Goal: Information Seeking & Learning: Learn about a topic

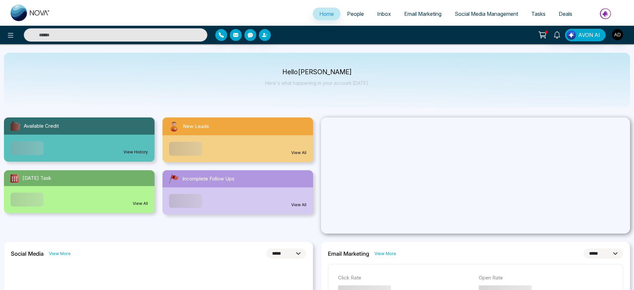
select select "*"
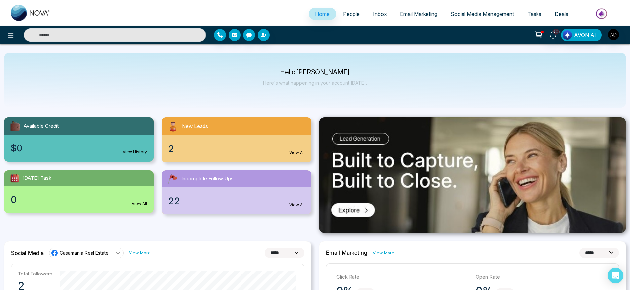
click at [345, 15] on span "People" at bounding box center [351, 14] width 17 height 7
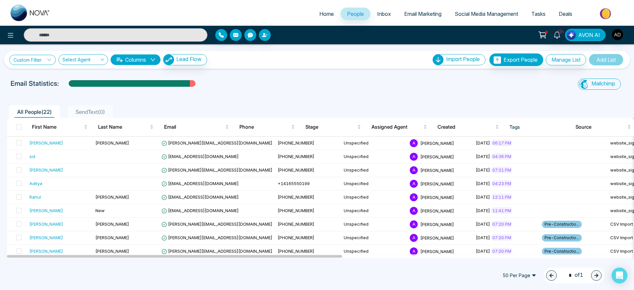
click at [30, 57] on link "Custom Filter" at bounding box center [32, 60] width 47 height 10
click at [37, 71] on input "search" at bounding box center [46, 75] width 54 height 10
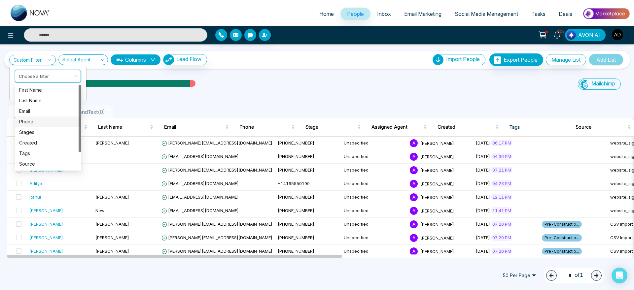
click at [46, 124] on div "Phone" at bounding box center [48, 121] width 58 height 7
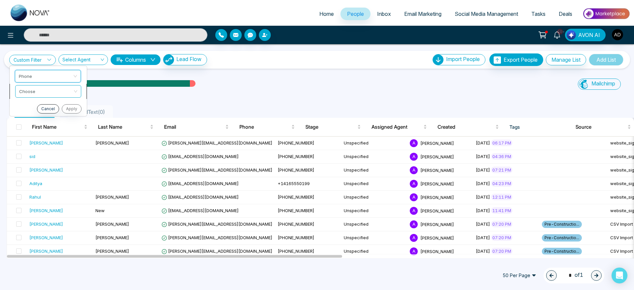
click at [57, 95] on span at bounding box center [46, 92] width 54 height 12
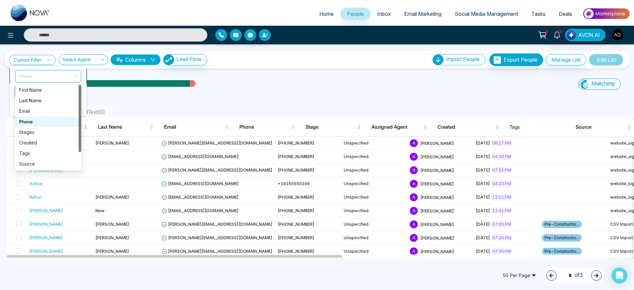
click at [55, 82] on div "Phone" at bounding box center [48, 76] width 66 height 13
click at [46, 138] on div "Created" at bounding box center [48, 143] width 66 height 11
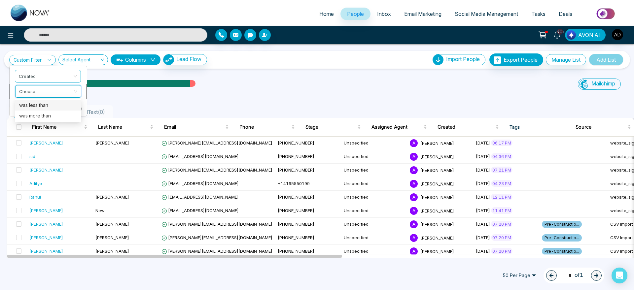
click at [46, 86] on input "search" at bounding box center [46, 91] width 54 height 10
click at [48, 102] on div "was less than" at bounding box center [48, 105] width 58 height 7
click at [50, 124] on button "Cancel" at bounding box center [47, 124] width 22 height 9
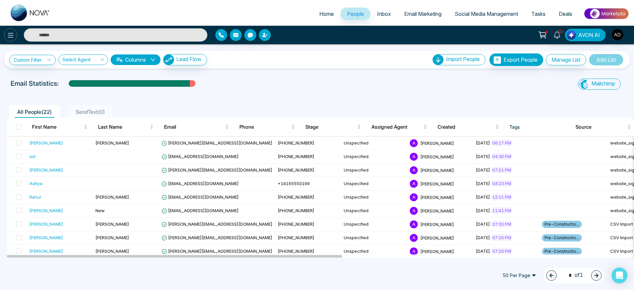
click at [8, 33] on icon at bounding box center [11, 35] width 8 height 8
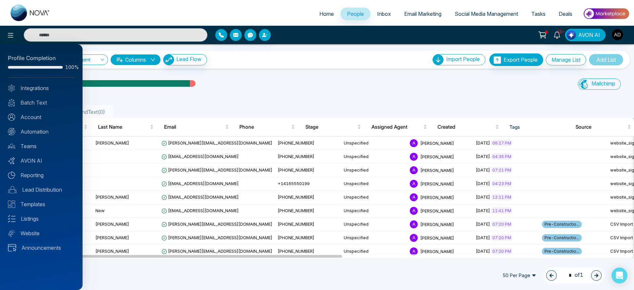
click at [385, 102] on div at bounding box center [317, 145] width 634 height 290
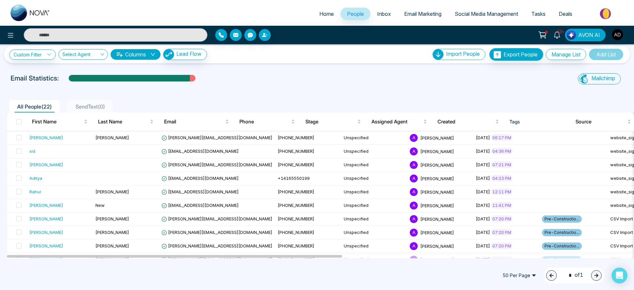
scroll to position [5, 0]
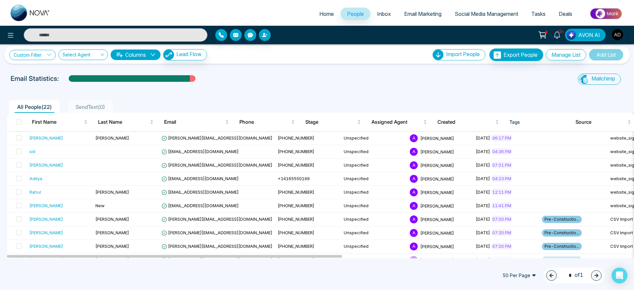
click at [35, 59] on link "Custom Filter" at bounding box center [32, 55] width 47 height 10
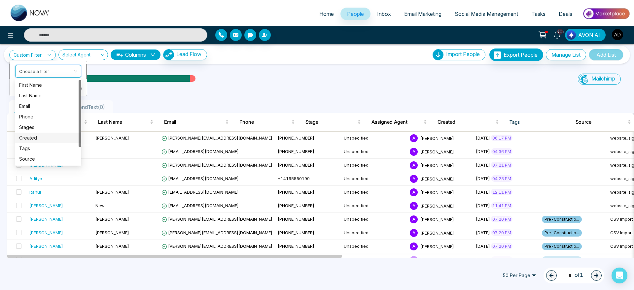
click at [43, 72] on input "search" at bounding box center [46, 70] width 54 height 10
click at [33, 114] on div "Phone" at bounding box center [48, 116] width 58 height 7
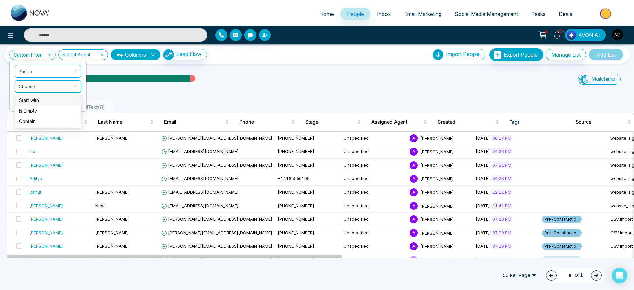
drag, startPoint x: 53, startPoint y: 87, endPoint x: 71, endPoint y: 100, distance: 22.9
click at [71, 100] on div "Custom Filter Phone Choose Cancel Apply Select Agent Columns Lead Flow Import P…" at bounding box center [317, 151] width 634 height 214
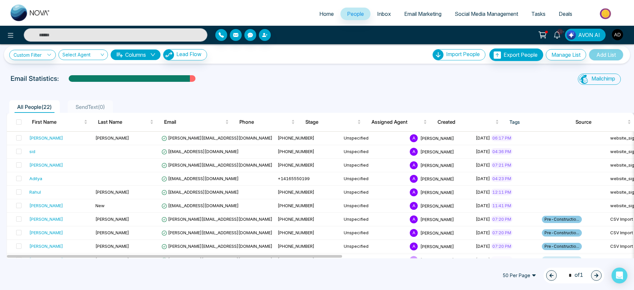
click at [71, 100] on li "SendText ( 0 )" at bounding box center [90, 106] width 45 height 13
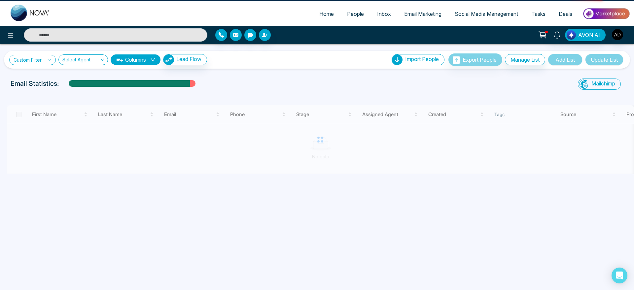
click at [47, 57] on link "Custom Filter" at bounding box center [32, 60] width 47 height 10
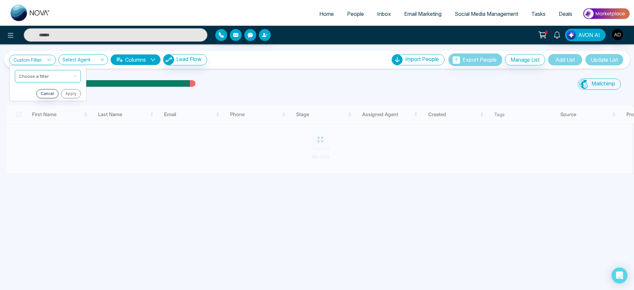
click at [351, 11] on span "People" at bounding box center [355, 14] width 17 height 7
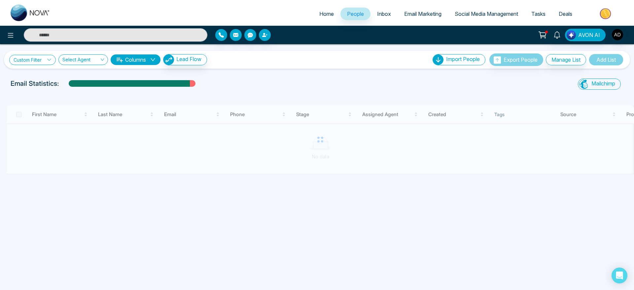
click at [29, 63] on link "Custom Filter" at bounding box center [32, 60] width 47 height 10
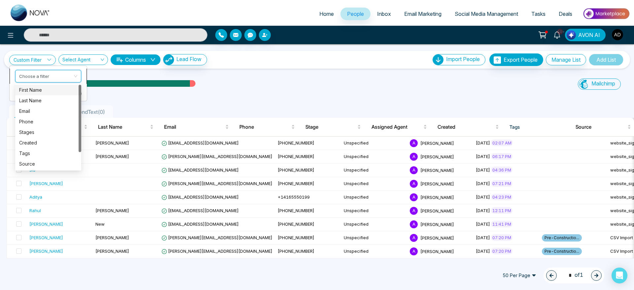
click at [66, 76] on input "search" at bounding box center [46, 75] width 54 height 10
click at [51, 124] on div "Phone" at bounding box center [48, 121] width 58 height 7
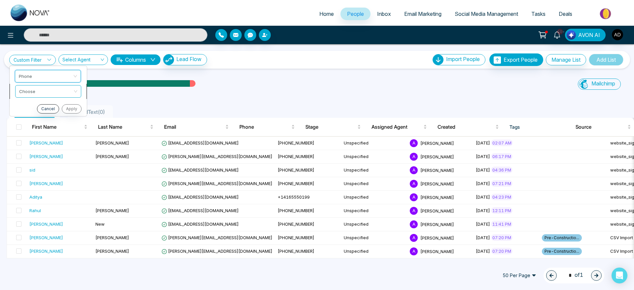
click at [64, 90] on input "search" at bounding box center [46, 91] width 54 height 10
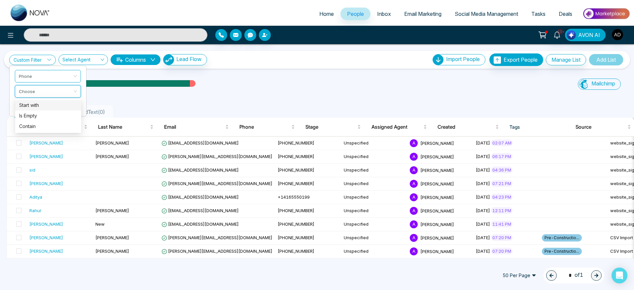
click at [69, 101] on div "Start with" at bounding box center [48, 105] width 66 height 11
click at [66, 106] on input "text" at bounding box center [48, 108] width 66 height 13
drag, startPoint x: 71, startPoint y: 94, endPoint x: 47, endPoint y: 125, distance: 38.9
click at [47, 125] on div "Custom Filter Phone Start with Cancel Apply Select Agent Columns Lead Flow Impo…" at bounding box center [317, 151] width 634 height 214
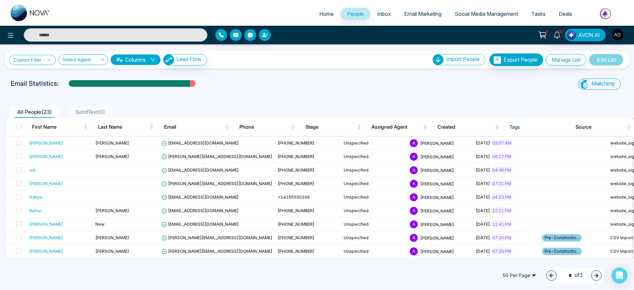
click at [47, 57] on link "Custom Filter" at bounding box center [32, 60] width 47 height 10
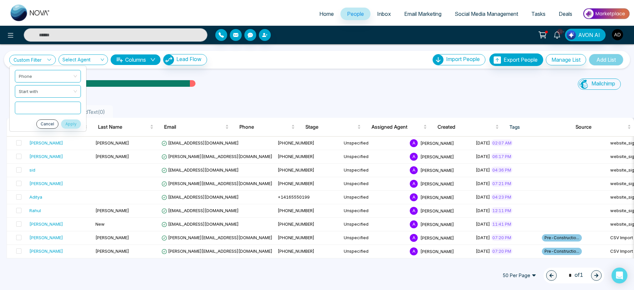
click at [47, 57] on link "Custom Filter" at bounding box center [32, 60] width 47 height 10
click at [70, 89] on span "Start with" at bounding box center [48, 92] width 58 height 12
click at [73, 112] on input "text" at bounding box center [48, 108] width 66 height 13
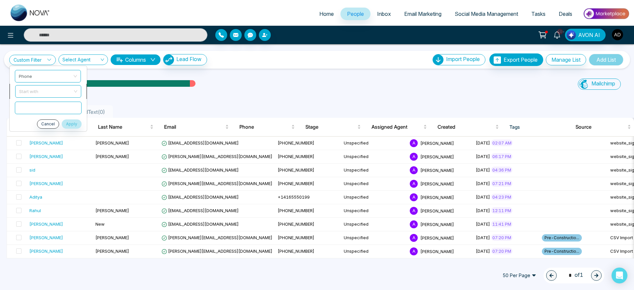
click at [81, 92] on div "Start with" at bounding box center [48, 91] width 66 height 13
click at [82, 90] on li "Start with" at bounding box center [48, 91] width 77 height 15
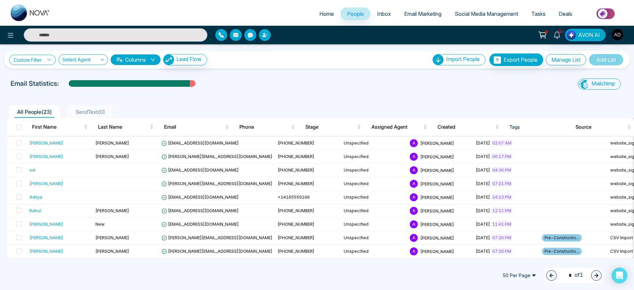
click at [47, 57] on link "Custom Filter" at bounding box center [32, 60] width 47 height 10
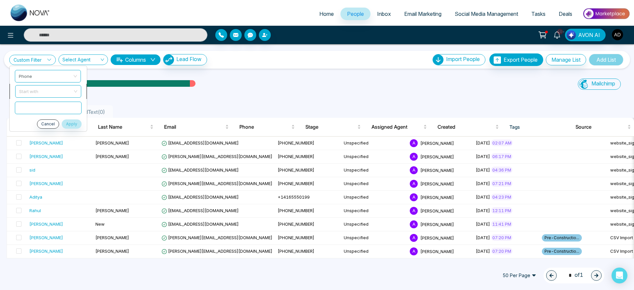
click at [52, 87] on span "Start with" at bounding box center [48, 92] width 58 height 12
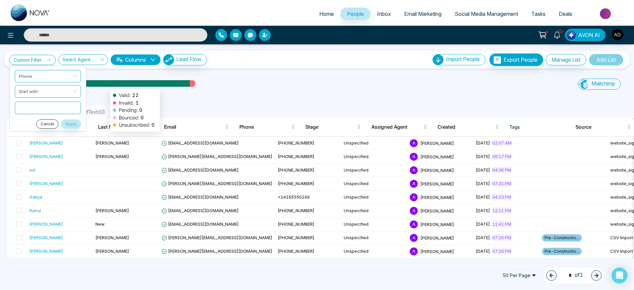
click at [107, 86] on div at bounding box center [129, 86] width 121 height 12
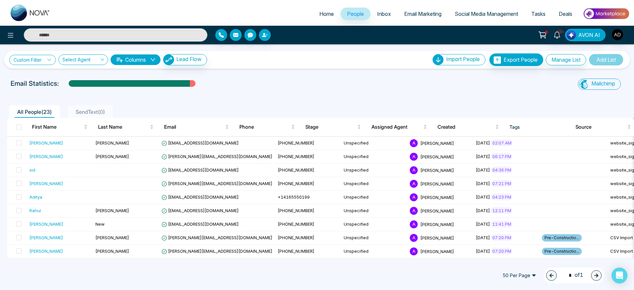
click at [36, 57] on link "Custom Filter" at bounding box center [32, 60] width 47 height 10
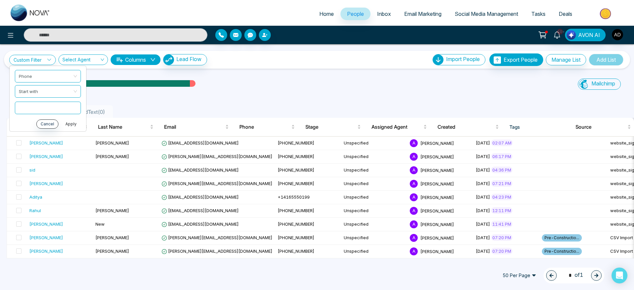
click at [70, 125] on button "Apply" at bounding box center [71, 124] width 20 height 9
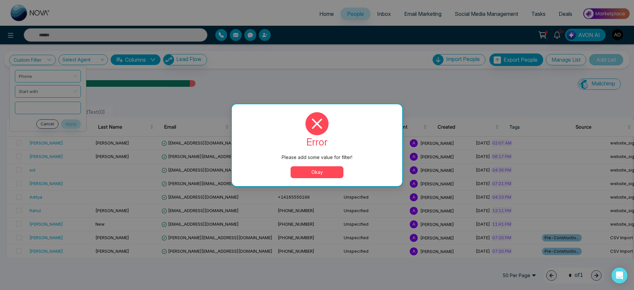
click at [309, 176] on button "Okay" at bounding box center [317, 173] width 53 height 12
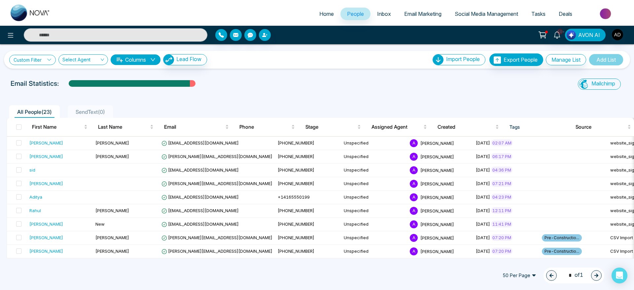
click at [37, 58] on link "Custom Filter" at bounding box center [32, 60] width 47 height 10
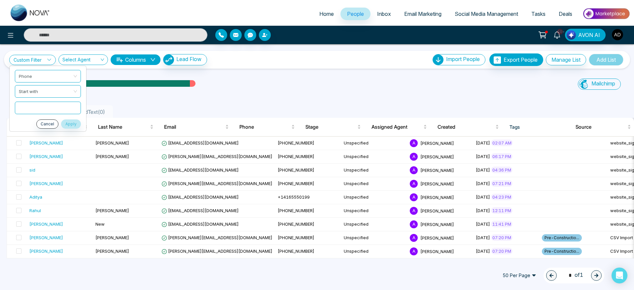
click at [46, 112] on input "text" at bounding box center [48, 108] width 66 height 13
click at [47, 111] on input "text" at bounding box center [48, 108] width 66 height 13
type input "***"
click at [74, 123] on button "Apply" at bounding box center [71, 124] width 20 height 9
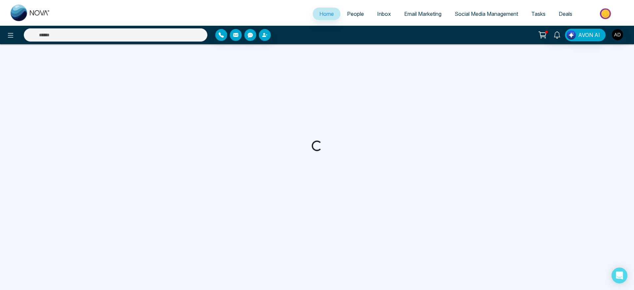
select select "*"
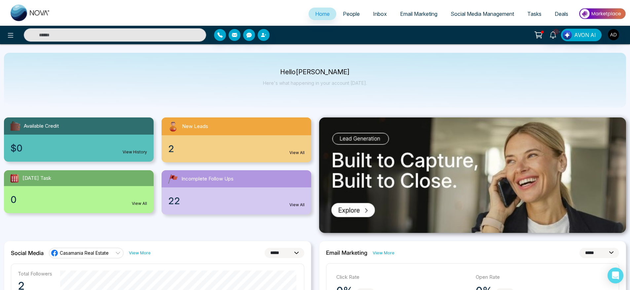
click at [347, 18] on link "People" at bounding box center [351, 14] width 30 height 13
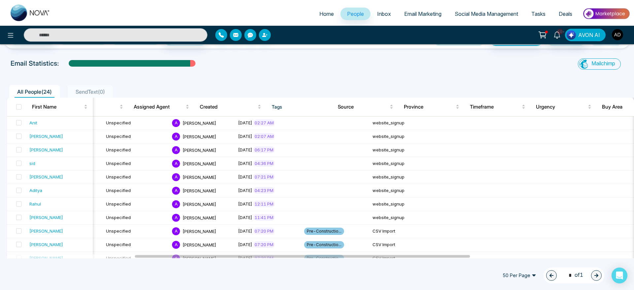
click at [352, 72] on div at bounding box center [317, 73] width 626 height 3
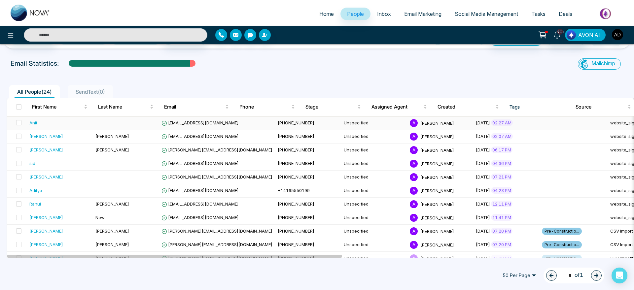
click at [476, 122] on span "[DATE]" at bounding box center [483, 122] width 14 height 5
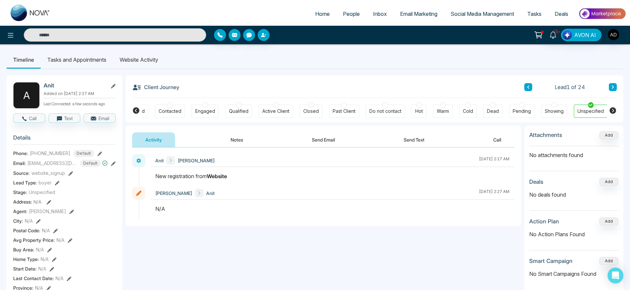
drag, startPoint x: 170, startPoint y: 219, endPoint x: 141, endPoint y: 199, distance: 35.7
click at [141, 199] on div "[PERSON_NAME] [DATE] 2:27 AM" at bounding box center [323, 203] width 382 height 33
click at [167, 212] on div "N/A" at bounding box center [332, 209] width 354 height 8
drag, startPoint x: 167, startPoint y: 212, endPoint x: 149, endPoint y: 208, distance: 18.9
click at [149, 208] on div "[PERSON_NAME] [DATE] 2:27 AM" at bounding box center [323, 203] width 382 height 33
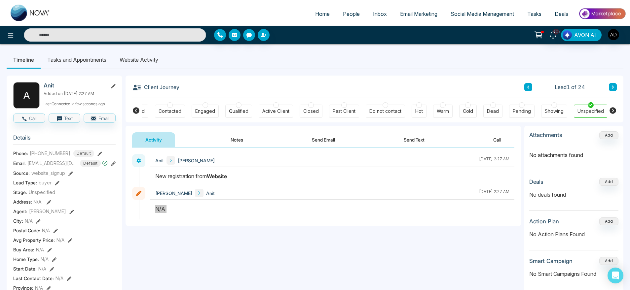
click at [239, 208] on div "N/A" at bounding box center [332, 209] width 354 height 8
drag, startPoint x: 170, startPoint y: 210, endPoint x: 148, endPoint y: 207, distance: 22.1
click at [148, 207] on div "[PERSON_NAME] [DATE] 2:27 AM" at bounding box center [323, 203] width 382 height 33
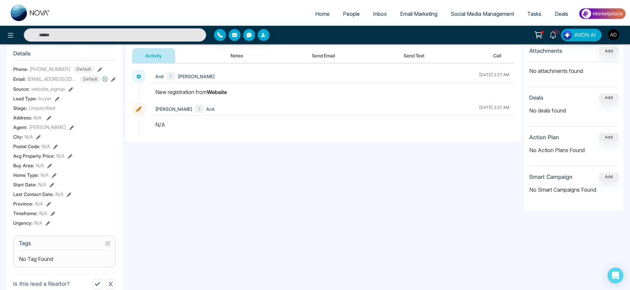
scroll to position [89, 0]
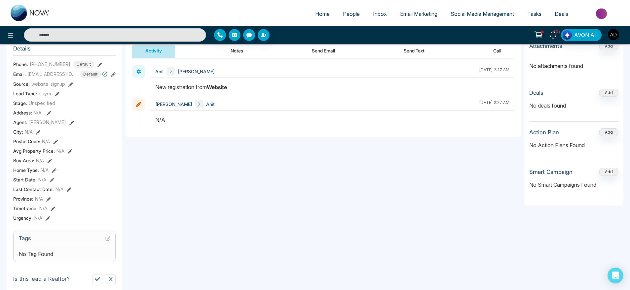
click at [180, 137] on div "[PERSON_NAME] [DATE] 2:27 AM [PERSON_NAME] [DATE] 2:27 AM" at bounding box center [324, 97] width 396 height 79
drag, startPoint x: 172, startPoint y: 129, endPoint x: 143, endPoint y: 121, distance: 30.4
click at [143, 121] on div "[PERSON_NAME] [DATE] 2:27 AM" at bounding box center [323, 114] width 382 height 33
click at [188, 122] on div "N/A" at bounding box center [332, 120] width 354 height 8
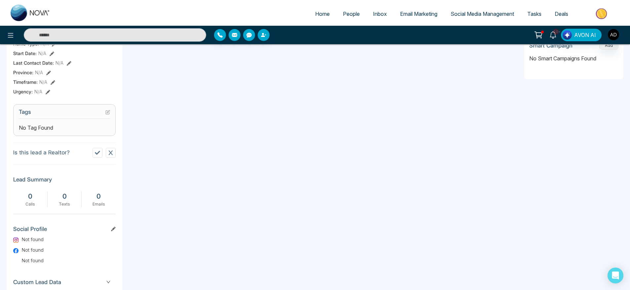
scroll to position [0, 0]
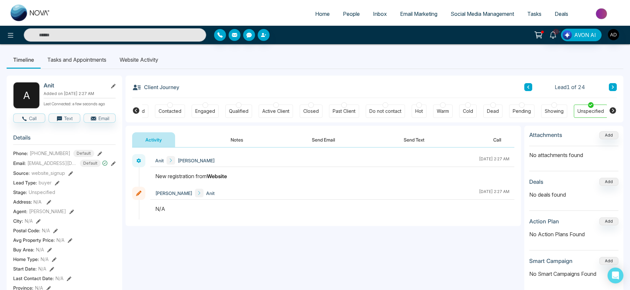
drag, startPoint x: 169, startPoint y: 208, endPoint x: 164, endPoint y: 208, distance: 5.0
click at [164, 208] on div "N/A" at bounding box center [332, 209] width 354 height 8
click at [180, 212] on div "N/A" at bounding box center [332, 209] width 354 height 8
drag, startPoint x: 152, startPoint y: 175, endPoint x: 258, endPoint y: 176, distance: 105.7
click at [258, 176] on div at bounding box center [332, 179] width 364 height 15
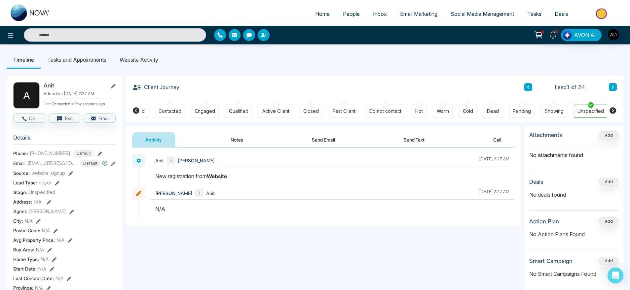
click at [258, 176] on div "New registration from Website" at bounding box center [332, 176] width 354 height 8
click at [224, 137] on button "Notes" at bounding box center [236, 140] width 39 height 15
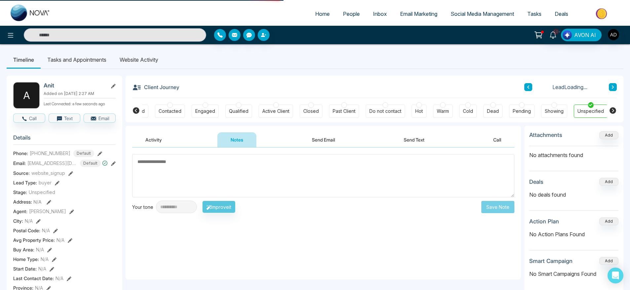
click at [164, 140] on button "Activity" at bounding box center [153, 140] width 43 height 15
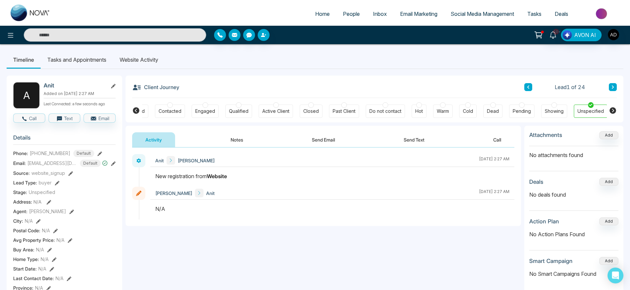
click at [148, 59] on li "Website Activity" at bounding box center [139, 60] width 52 height 18
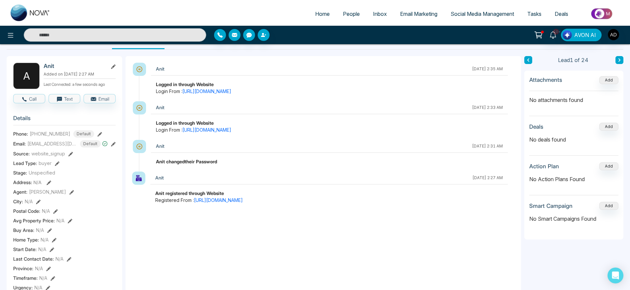
scroll to position [14, 0]
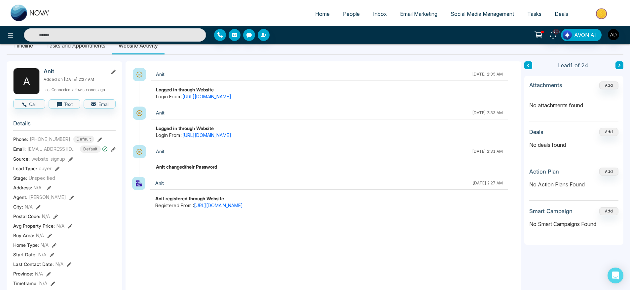
drag, startPoint x: 152, startPoint y: 164, endPoint x: 234, endPoint y: 171, distance: 81.6
click at [234, 171] on div "Anit [DATE] 2:31 AM Anit changed their Password" at bounding box center [327, 161] width 376 height 32
drag, startPoint x: 225, startPoint y: 169, endPoint x: 151, endPoint y: 167, distance: 74.4
click at [151, 167] on div "Anit [DATE] 2:31 AM Anit changed their Password" at bounding box center [327, 161] width 376 height 32
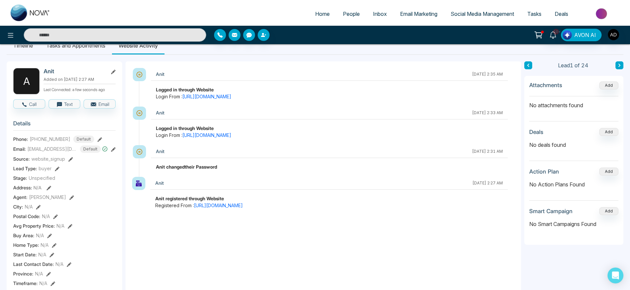
scroll to position [10, 0]
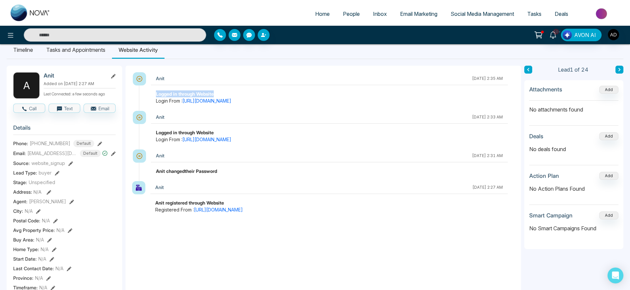
drag, startPoint x: 151, startPoint y: 92, endPoint x: 239, endPoint y: 93, distance: 87.6
click at [239, 93] on div "Logged in through Website Login From : [URL][DOMAIN_NAME]" at bounding box center [329, 98] width 357 height 14
click at [239, 93] on div "Logged in through Website" at bounding box center [329, 94] width 347 height 7
drag, startPoint x: 239, startPoint y: 96, endPoint x: 158, endPoint y: 84, distance: 81.9
click at [158, 84] on div "Anit [DATE] 2:35 AM Logged in through Website Login From : [URL][DOMAIN_NAME]" at bounding box center [329, 88] width 357 height 32
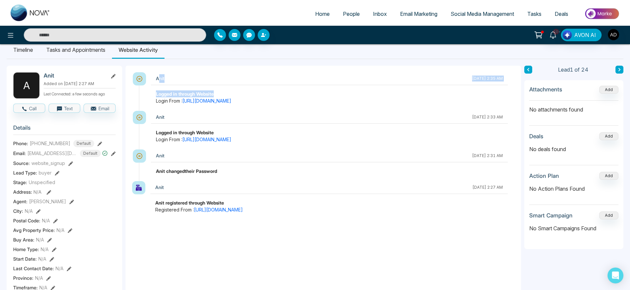
click at [208, 81] on div "Anit" at bounding box center [312, 78] width 313 height 9
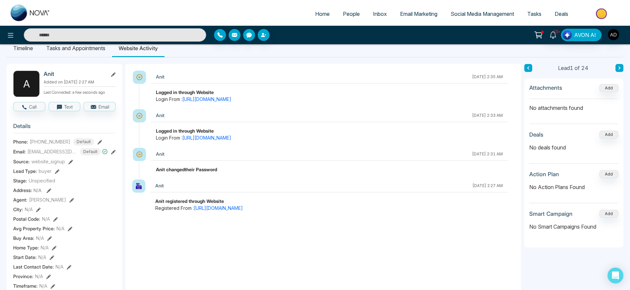
scroll to position [0, 0]
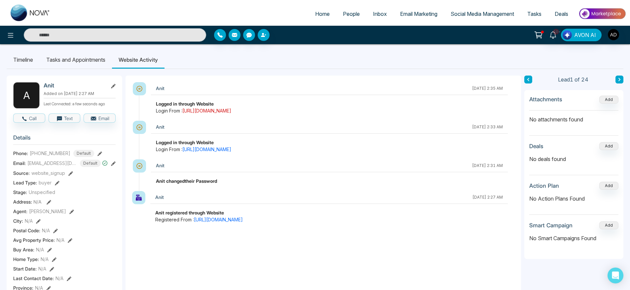
click at [212, 111] on link "[URL][DOMAIN_NAME]" at bounding box center [206, 111] width 49 height 6
click at [80, 63] on li "Tasks and Appointments" at bounding box center [76, 60] width 72 height 18
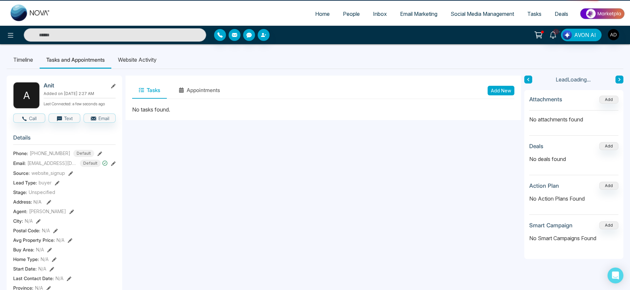
click at [7, 55] on li "Timeline" at bounding box center [23, 60] width 33 height 18
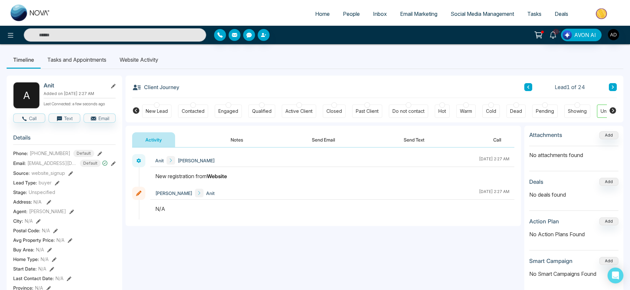
click at [156, 66] on li "Website Activity" at bounding box center [139, 60] width 52 height 18
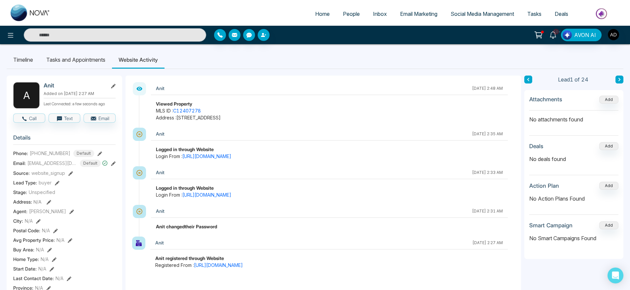
drag, startPoint x: 151, startPoint y: 105, endPoint x: 310, endPoint y: 122, distance: 160.2
click at [310, 122] on div "Anit [DATE] 2:48 AM Viewed Property MLS ID : C12407278 Address : [STREET_ADDRES…" at bounding box center [327, 105] width 376 height 46
click at [315, 11] on span "Home" at bounding box center [322, 14] width 15 height 7
select select "*"
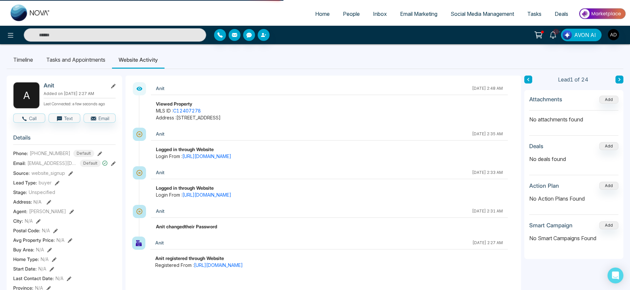
select select "*"
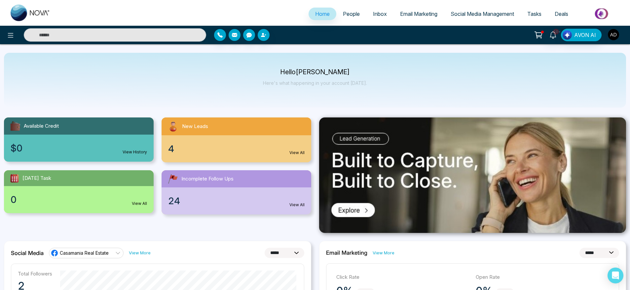
click at [613, 37] on img "button" at bounding box center [613, 34] width 11 height 11
